Goal: Task Accomplishment & Management: Use online tool/utility

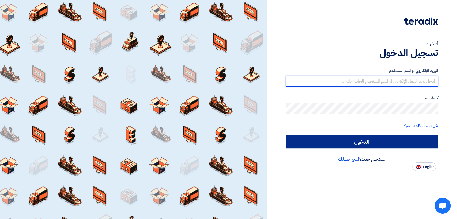
type input "[EMAIL_ADDRESS][DOMAIN_NAME]"
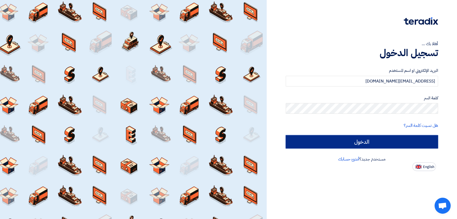
click at [354, 140] on input "الدخول" at bounding box center [362, 141] width 152 height 13
click at [354, 143] on input "الدخول" at bounding box center [362, 141] width 152 height 13
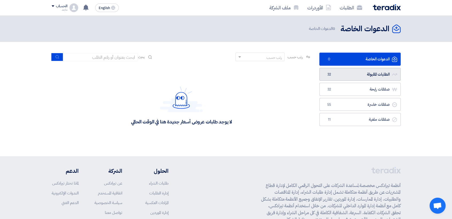
click at [370, 74] on link "الطلبات المقبولة الطلبات المقبولة 32" at bounding box center [359, 74] width 81 height 13
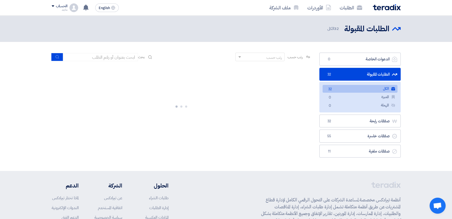
click at [370, 74] on link "الطلبات المقبولة الطلبات المقبولة 32" at bounding box center [359, 74] width 81 height 13
click at [366, 75] on link "الطلبات المقبولة الطلبات المقبولة 32" at bounding box center [359, 74] width 81 height 13
click at [374, 74] on link "الطلبات المقبولة الطلبات المقبولة 32" at bounding box center [359, 74] width 81 height 13
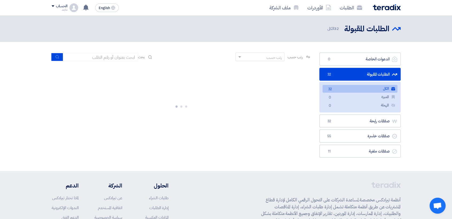
click at [374, 74] on link "الطلبات المقبولة الطلبات المقبولة 32" at bounding box center [359, 74] width 81 height 13
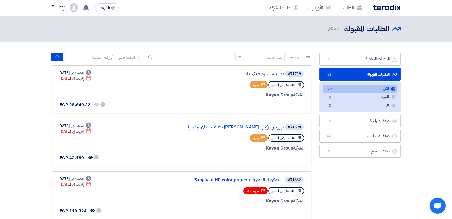
click at [374, 74] on link "الطلبات المقبولة الطلبات المقبولة 32" at bounding box center [359, 74] width 81 height 13
click at [258, 78] on div "#71719 توريد مستلزمات كهرباء طلب عرض أسعار Priority مهم الشركة Kayan Group" at bounding box center [240, 89] width 129 height 39
click at [259, 74] on link "توريد مستلزمات كهرباء" at bounding box center [230, 74] width 107 height 5
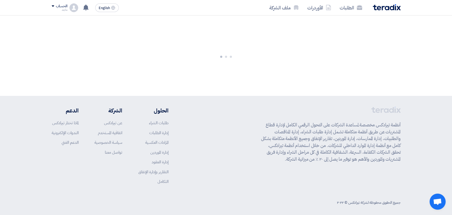
click at [259, 74] on div at bounding box center [226, 56] width 452 height 80
